Goal: Information Seeking & Learning: Learn about a topic

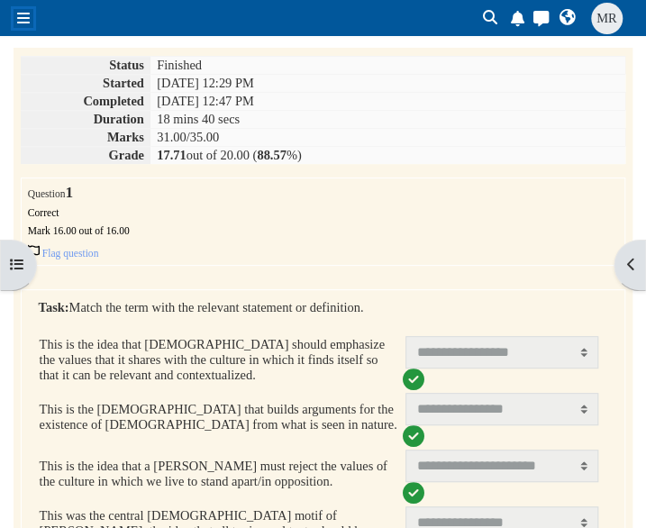
click at [22, 17] on span at bounding box center [23, 18] width 13 height 14
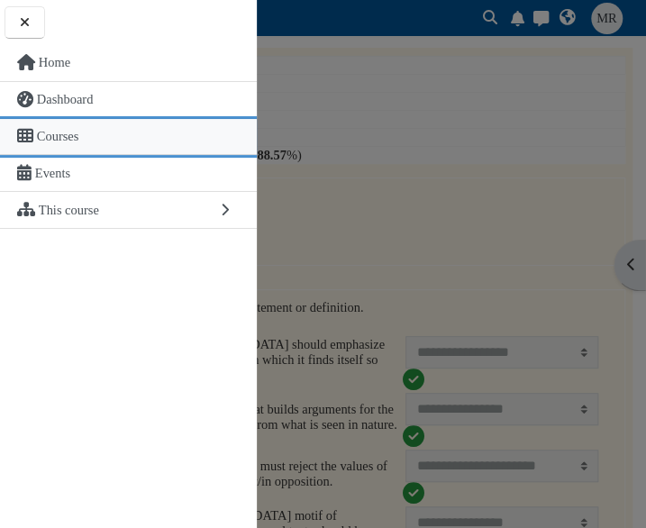
click at [59, 134] on span "Courses" at bounding box center [58, 136] width 42 height 14
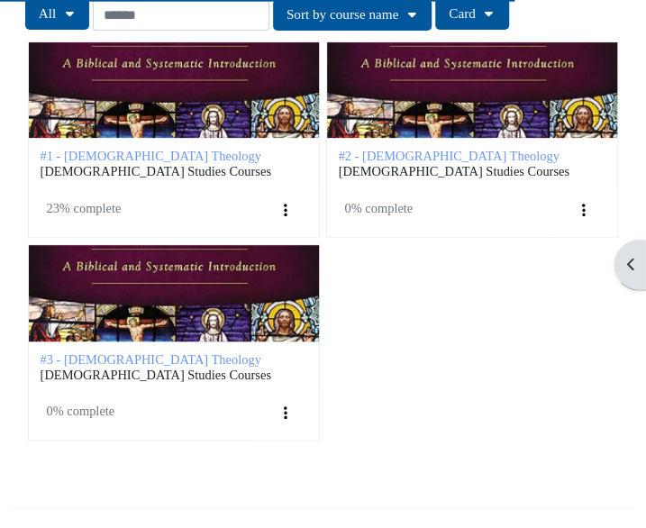
scroll to position [121, 0]
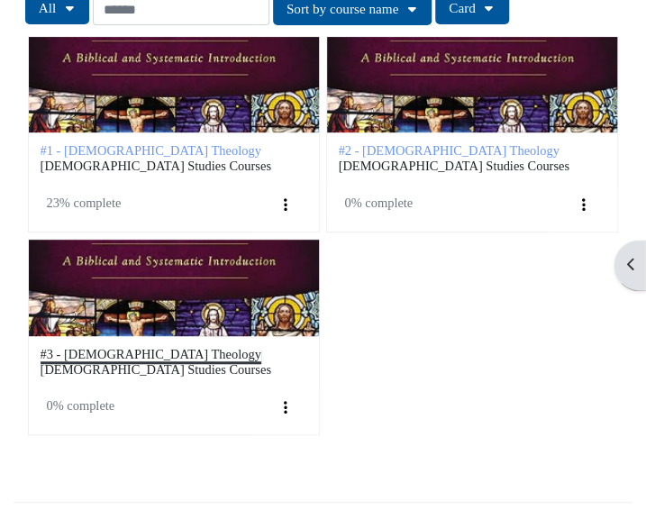
click at [127, 351] on span "#3 - [DEMOGRAPHIC_DATA] Theology" at bounding box center [151, 354] width 221 height 14
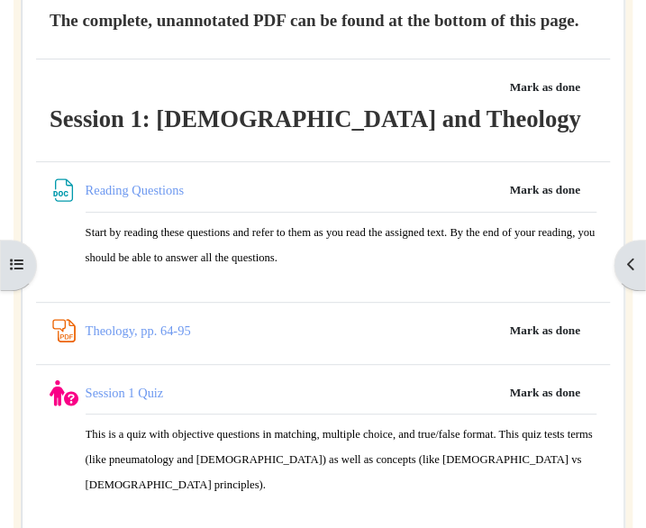
scroll to position [2082, 0]
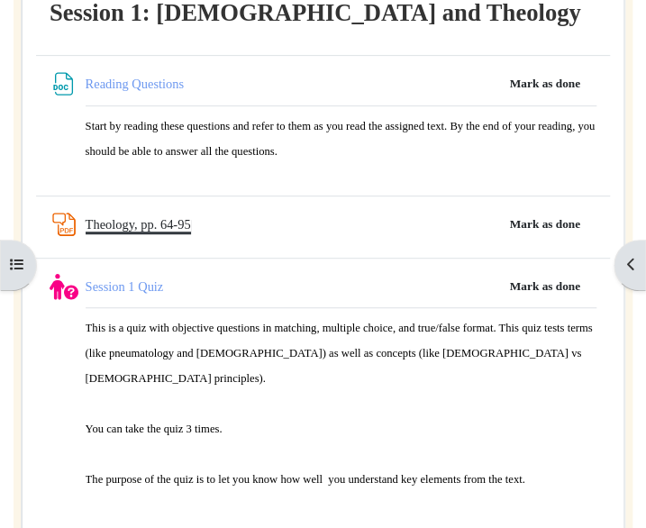
click at [140, 218] on link "Theology, pp. 64-95 PDF Annotation" at bounding box center [138, 224] width 105 height 14
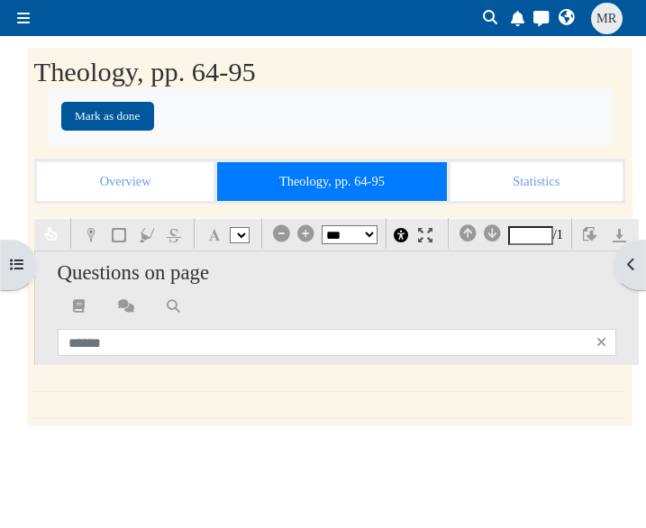
select select "*"
select select "**"
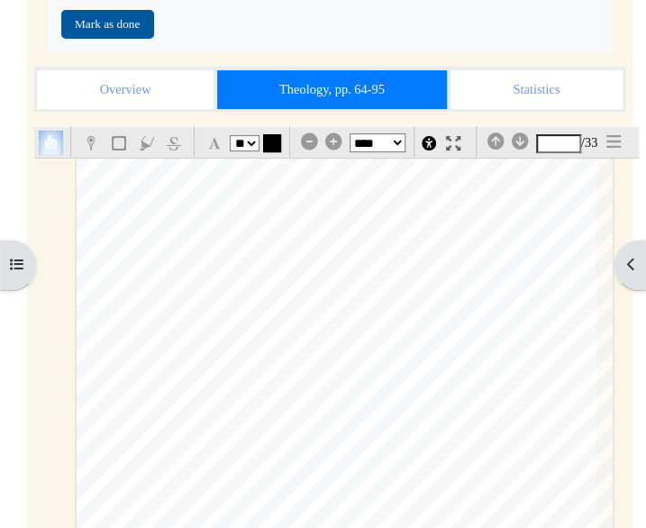
scroll to position [99, 0]
